Goal: Task Accomplishment & Management: Manage account settings

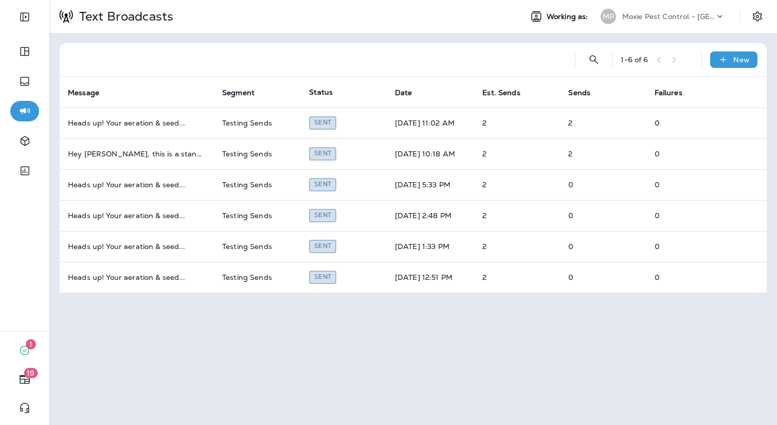
click at [693, 19] on p "Moxie Pest Control - [GEOGRAPHIC_DATA] [GEOGRAPHIC_DATA]" at bounding box center [668, 16] width 93 height 8
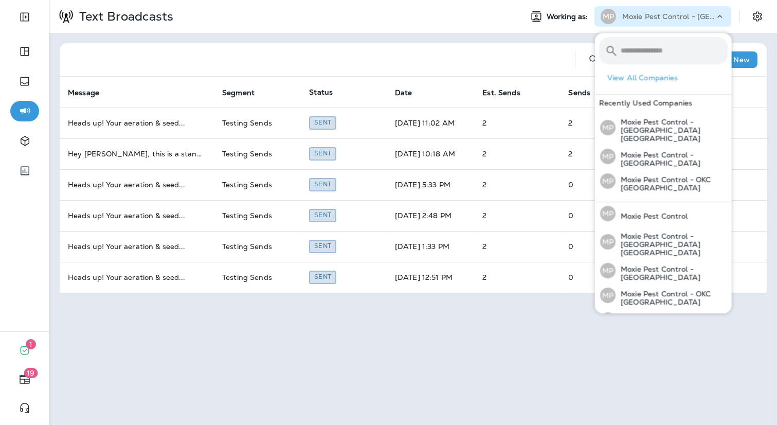
scroll to position [34, 0]
click at [664, 313] on p "Moxie Pest Control - [GEOGRAPHIC_DATA]" at bounding box center [671, 321] width 112 height 16
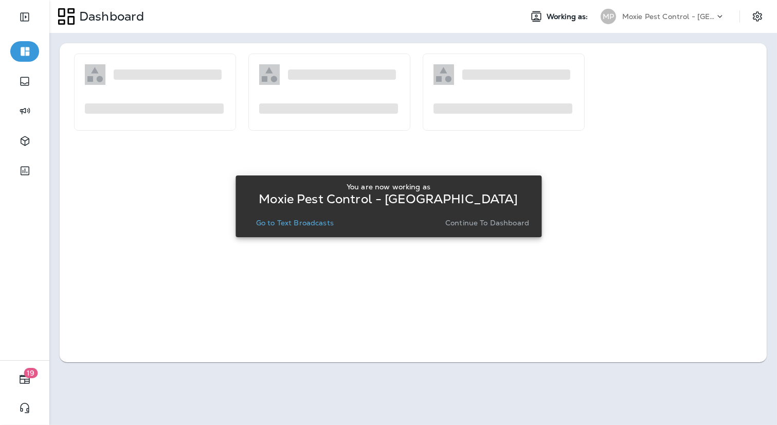
click at [311, 220] on p "Go to Text Broadcasts" at bounding box center [295, 222] width 78 height 8
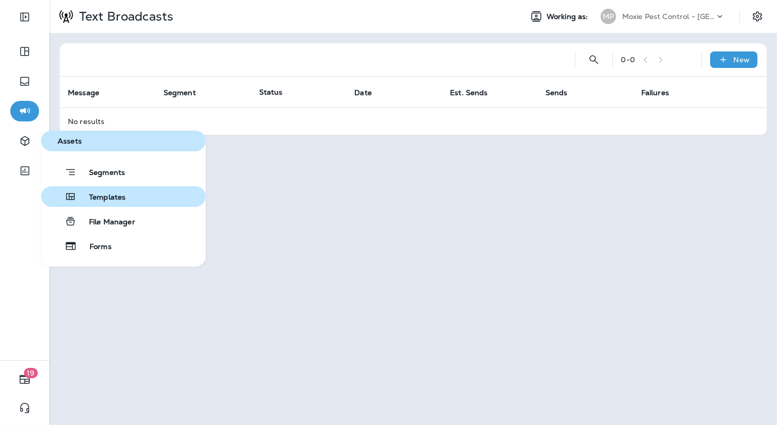
click at [74, 202] on button "Templates" at bounding box center [123, 196] width 164 height 21
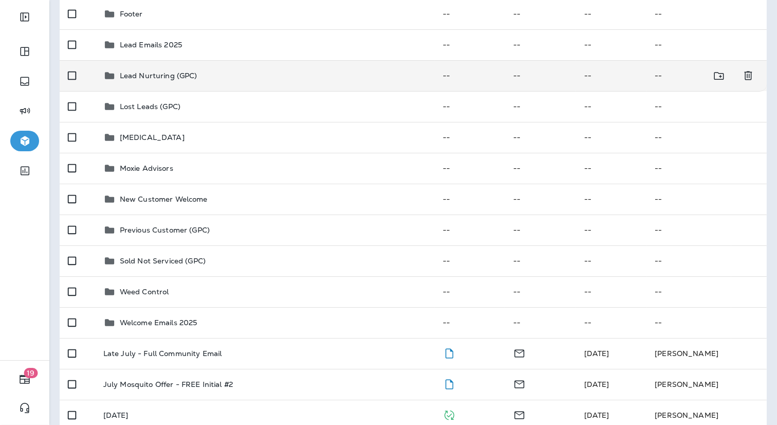
scroll to position [145, 0]
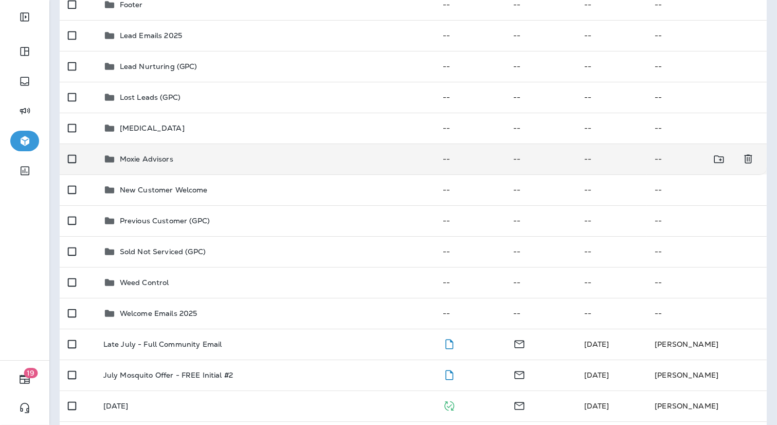
click at [171, 173] on td "Moxie Advisors" at bounding box center [264, 158] width 339 height 31
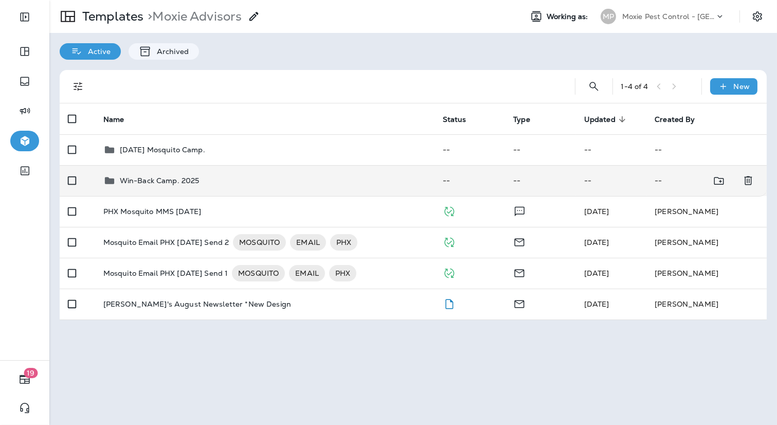
click at [166, 176] on p "Win-Back Camp. 2025" at bounding box center [160, 180] width 80 height 8
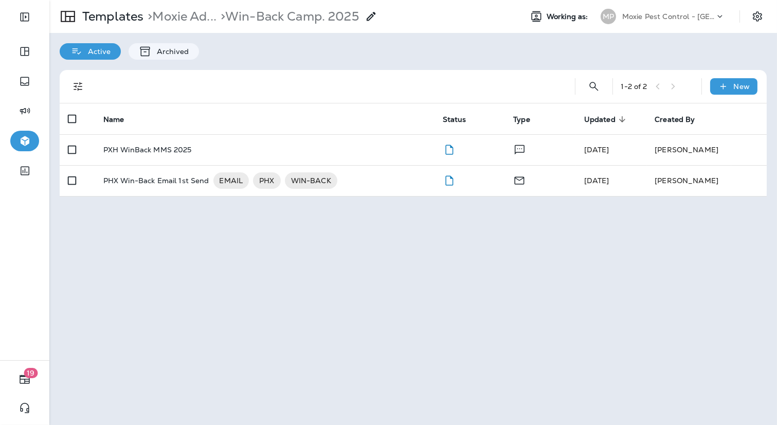
click at [166, 176] on p "PHX Win-Back Email 1st Send" at bounding box center [156, 180] width 106 height 16
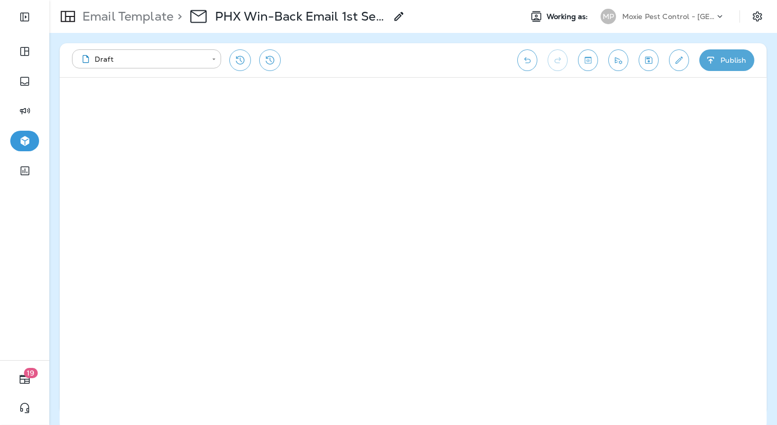
click at [676, 60] on icon "Edit details" at bounding box center [678, 60] width 11 height 10
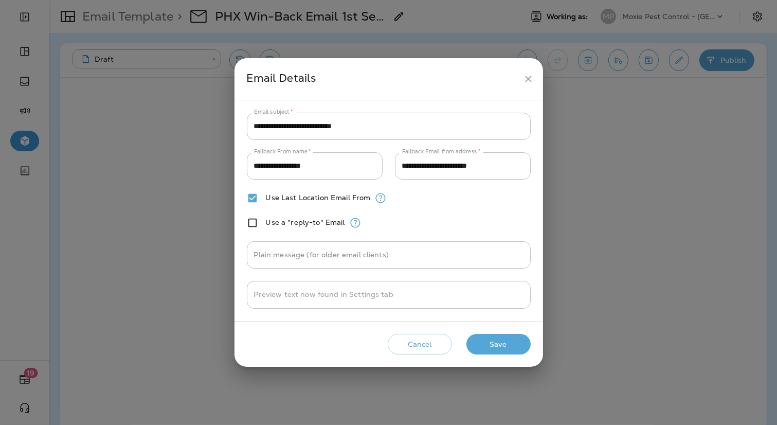
click at [528, 78] on icon "close" at bounding box center [528, 78] width 11 height 11
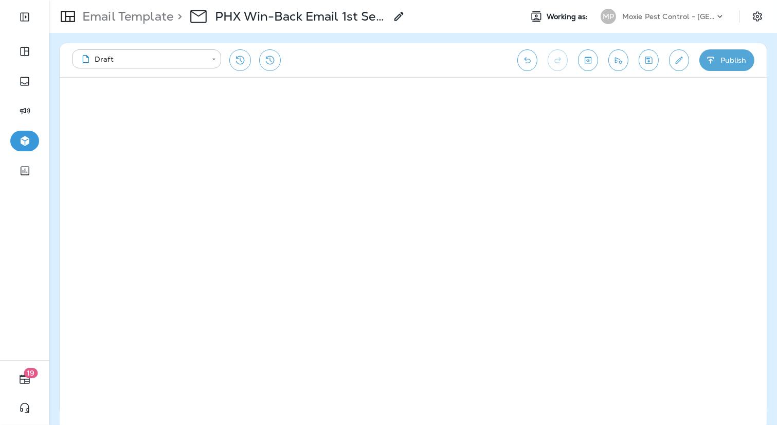
click at [704, 14] on p "Moxie Pest Control - [GEOGRAPHIC_DATA]" at bounding box center [668, 16] width 93 height 8
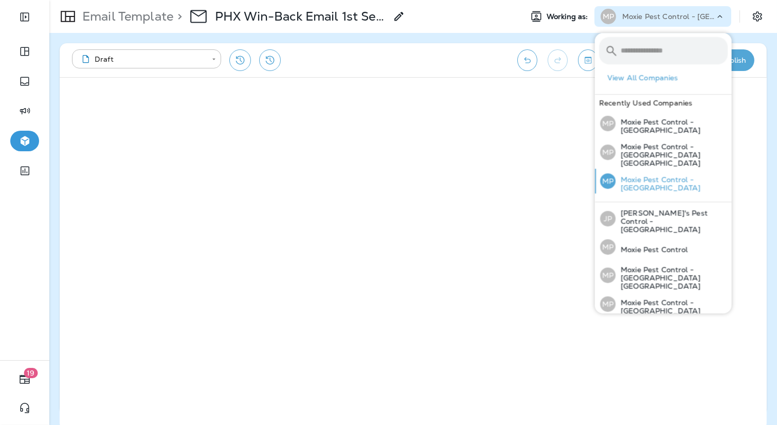
click at [695, 175] on p "Moxie Pest Control - [GEOGRAPHIC_DATA]" at bounding box center [671, 183] width 112 height 16
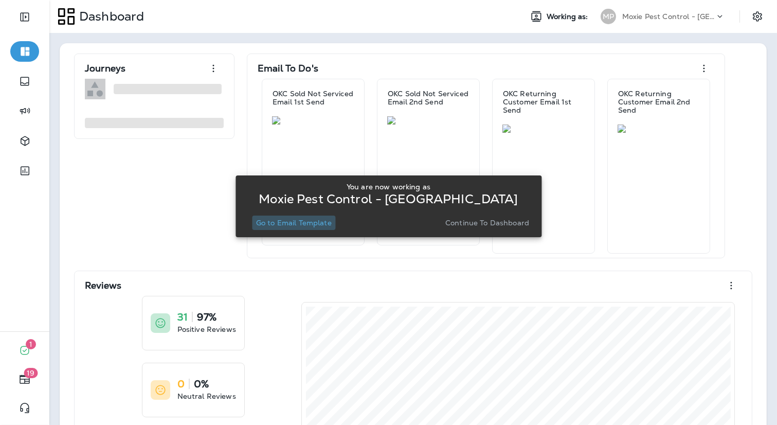
click at [296, 218] on p "Go to Email Template" at bounding box center [294, 222] width 76 height 8
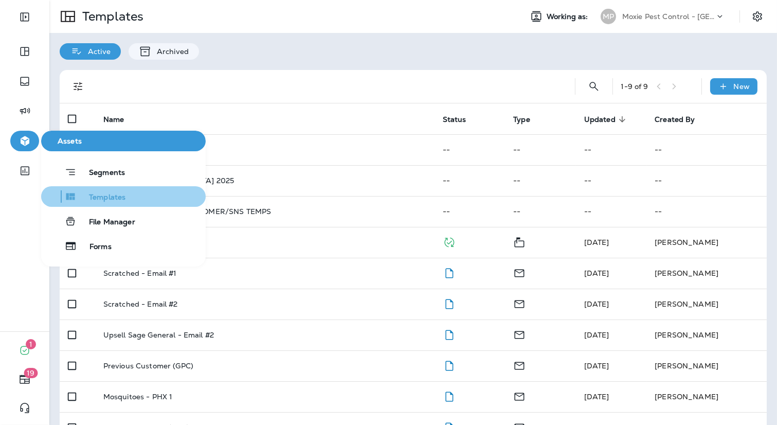
click at [95, 204] on button "Templates" at bounding box center [123, 196] width 164 height 21
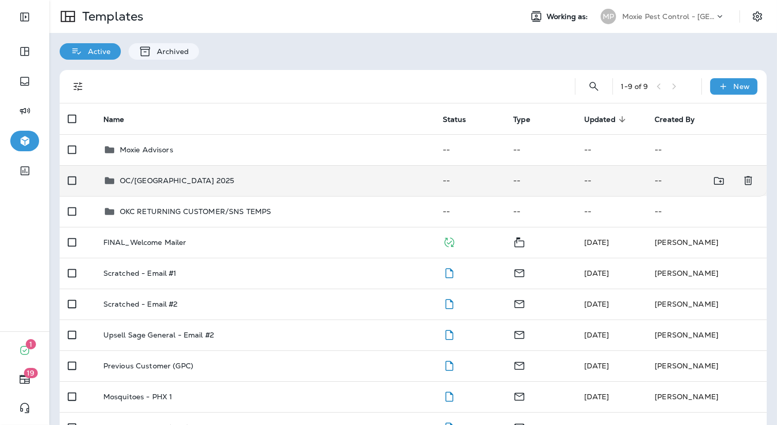
click at [161, 178] on p "OC/[GEOGRAPHIC_DATA] 2025" at bounding box center [177, 180] width 115 height 8
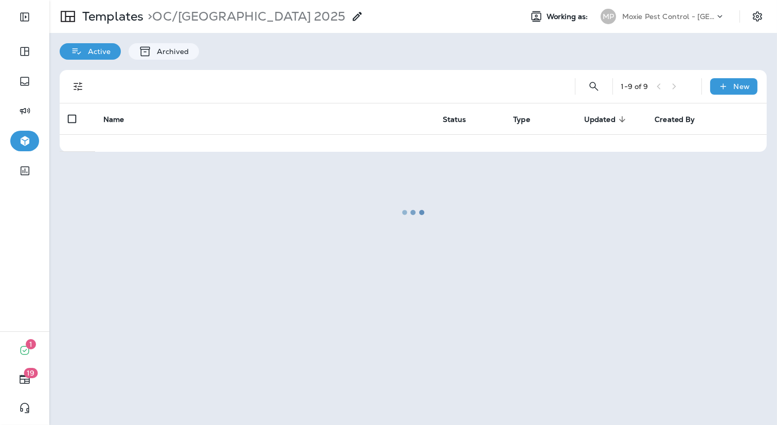
click at [115, 20] on div at bounding box center [412, 212] width 725 height 422
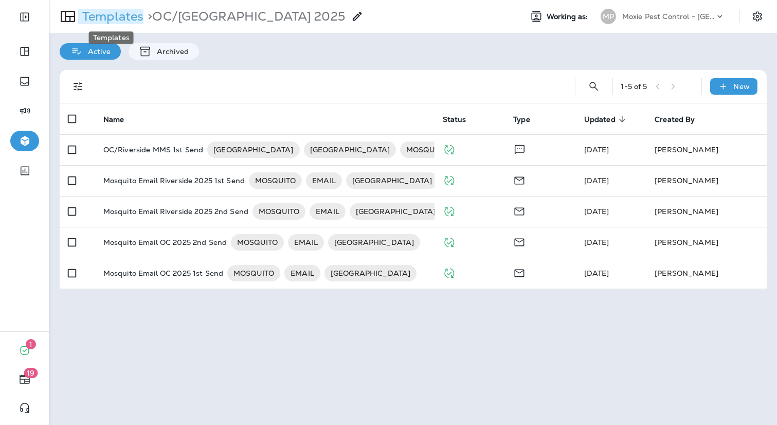
click at [107, 10] on p "Templates" at bounding box center [110, 16] width 65 height 15
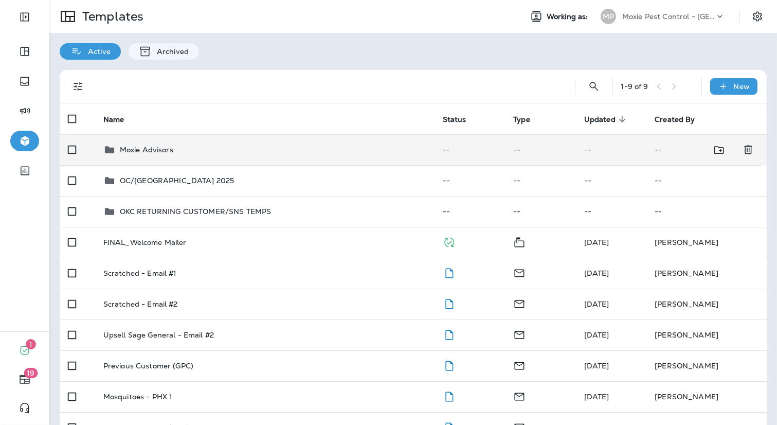
click at [147, 145] on p "Moxie Advisors" at bounding box center [146, 149] width 53 height 8
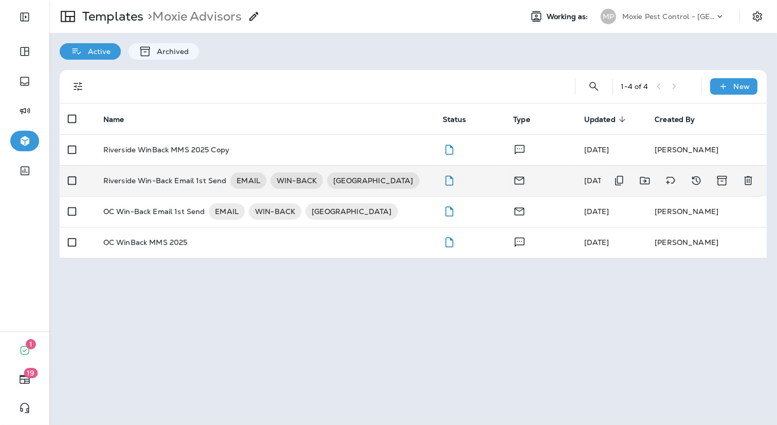
click at [157, 183] on p "Riverside Win-Back Email 1st Send" at bounding box center [164, 180] width 123 height 16
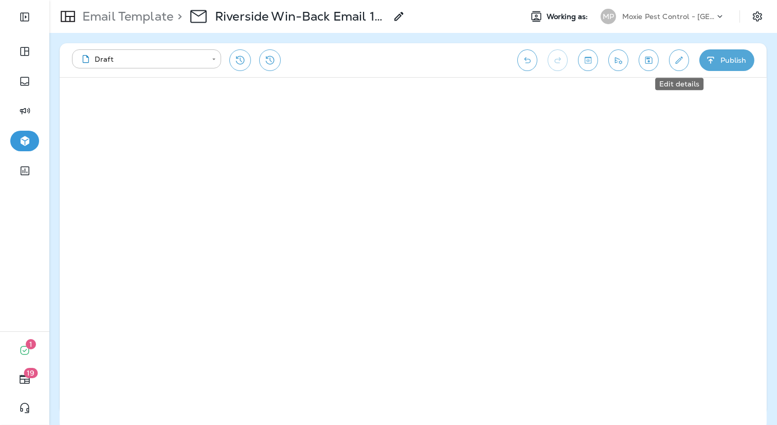
click at [676, 60] on icon "Edit details" at bounding box center [678, 60] width 11 height 10
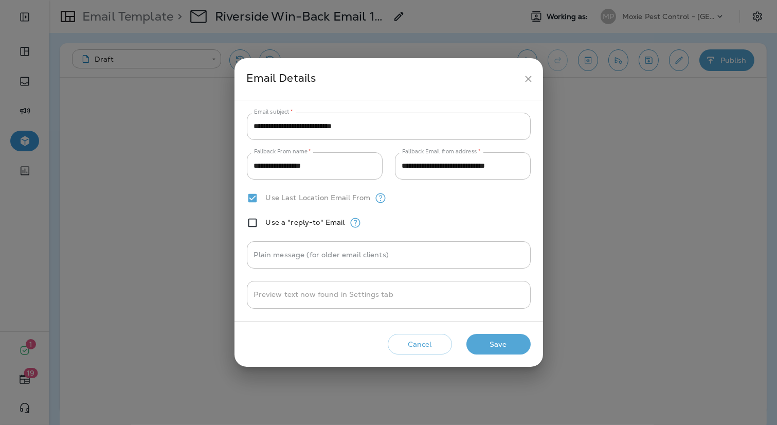
drag, startPoint x: 403, startPoint y: 151, endPoint x: 485, endPoint y: 151, distance: 82.2
click at [486, 151] on div "**********" at bounding box center [389, 211] width 284 height 196
click at [440, 167] on input "**********" at bounding box center [463, 165] width 136 height 27
drag, startPoint x: 444, startPoint y: 167, endPoint x: 397, endPoint y: 167, distance: 46.8
click at [397, 167] on input "**********" at bounding box center [463, 165] width 136 height 27
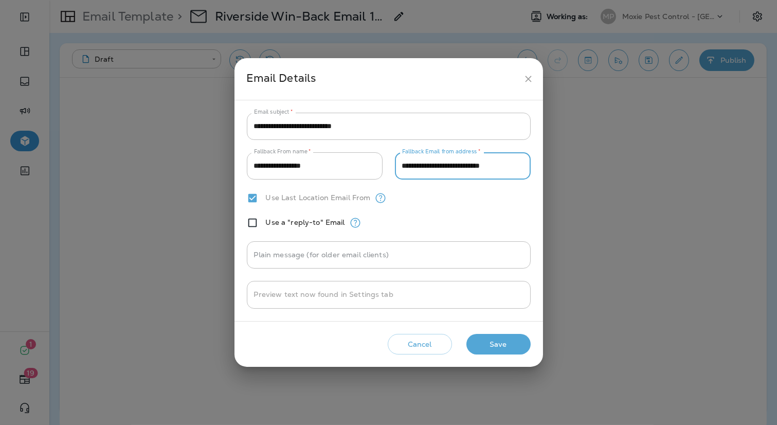
type input "**********"
click at [502, 346] on button "Save" at bounding box center [498, 344] width 64 height 21
